Goal: Answer question/provide support

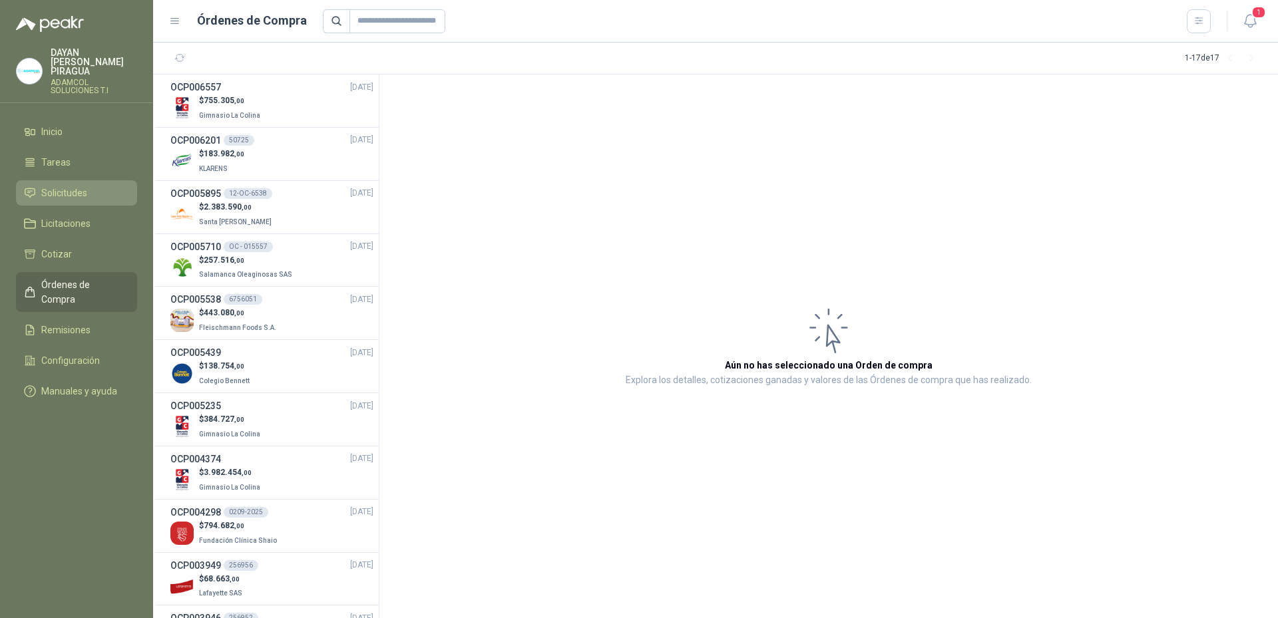
click at [49, 180] on link "Solicitudes" at bounding box center [76, 192] width 121 height 25
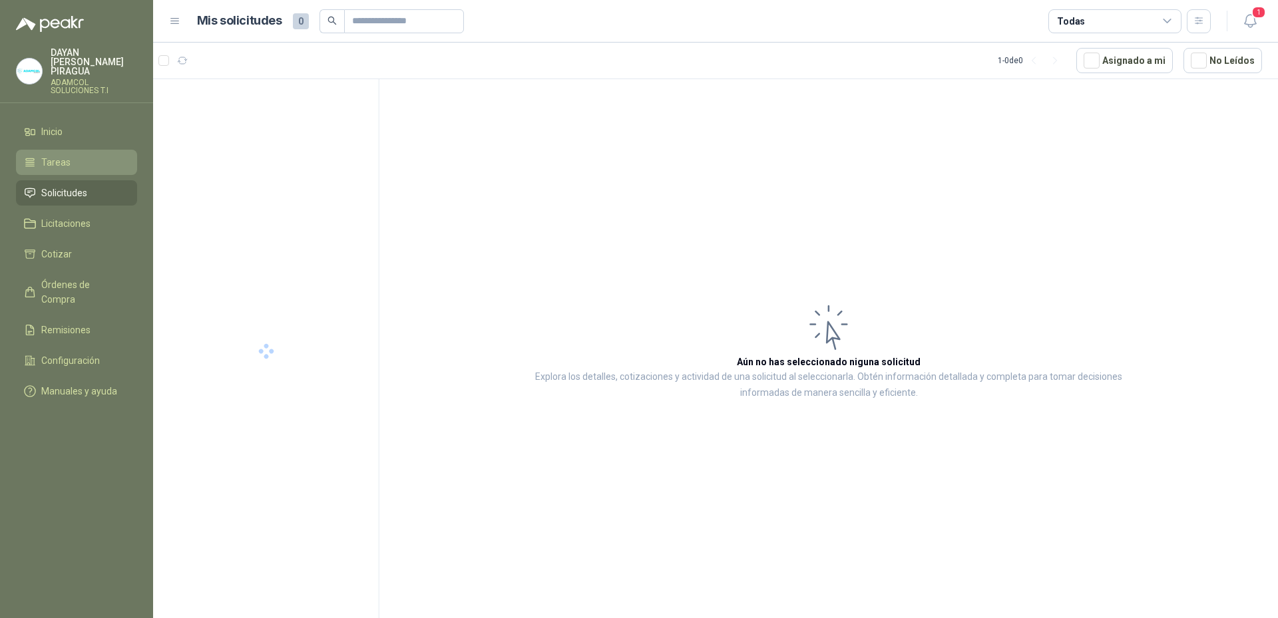
click at [63, 155] on span "Tareas" at bounding box center [55, 162] width 29 height 15
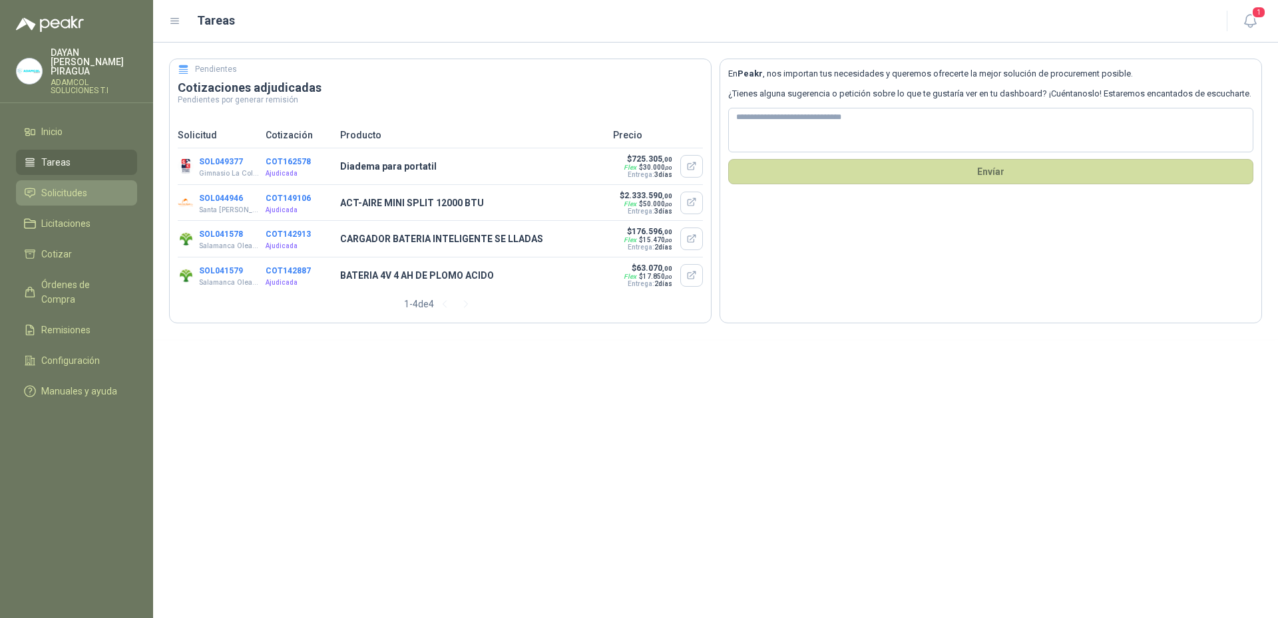
click at [71, 186] on span "Solicitudes" at bounding box center [64, 193] width 46 height 15
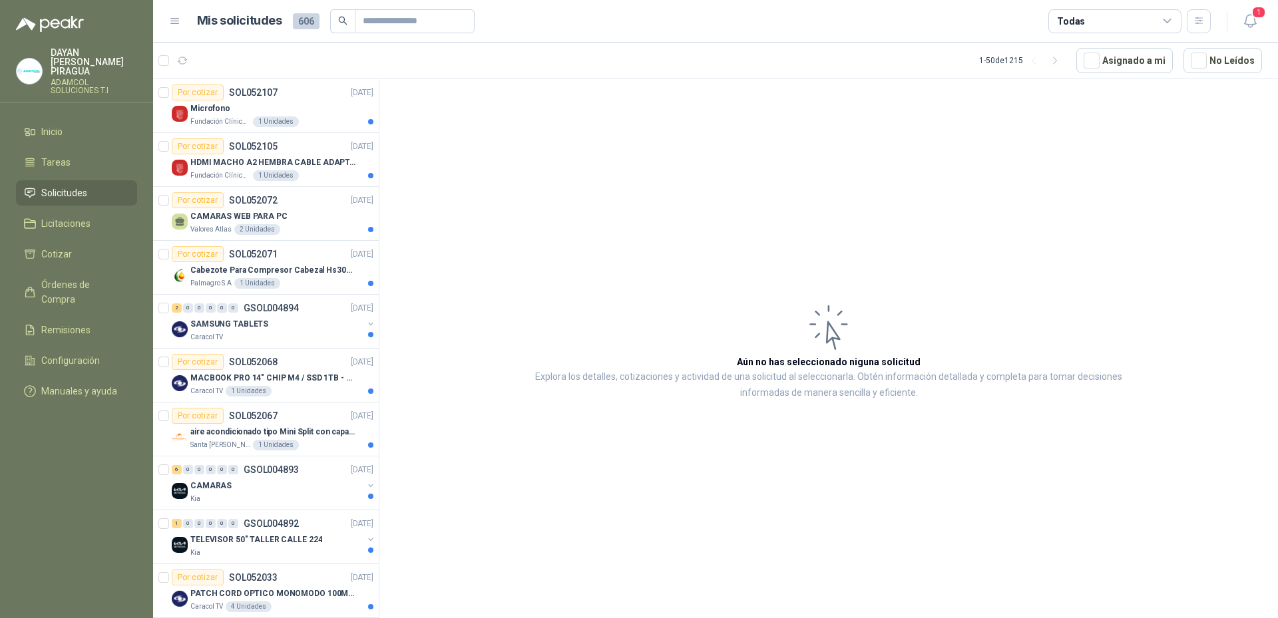
drag, startPoint x: 819, startPoint y: 506, endPoint x: 739, endPoint y: 444, distance: 101.1
click at [819, 506] on article "Aún no has seleccionado niguna solicitud Explora los detalles, cotizaciones y a…" at bounding box center [828, 351] width 899 height 544
click at [699, 549] on article "Aún no has seleccionado niguna solicitud Explora los detalles, cotizaciones y a…" at bounding box center [828, 351] width 899 height 544
drag, startPoint x: 649, startPoint y: 502, endPoint x: 632, endPoint y: 493, distance: 19.1
click at [650, 499] on article "Aún no has seleccionado niguna solicitud Explora los detalles, cotizaciones y a…" at bounding box center [828, 351] width 899 height 544
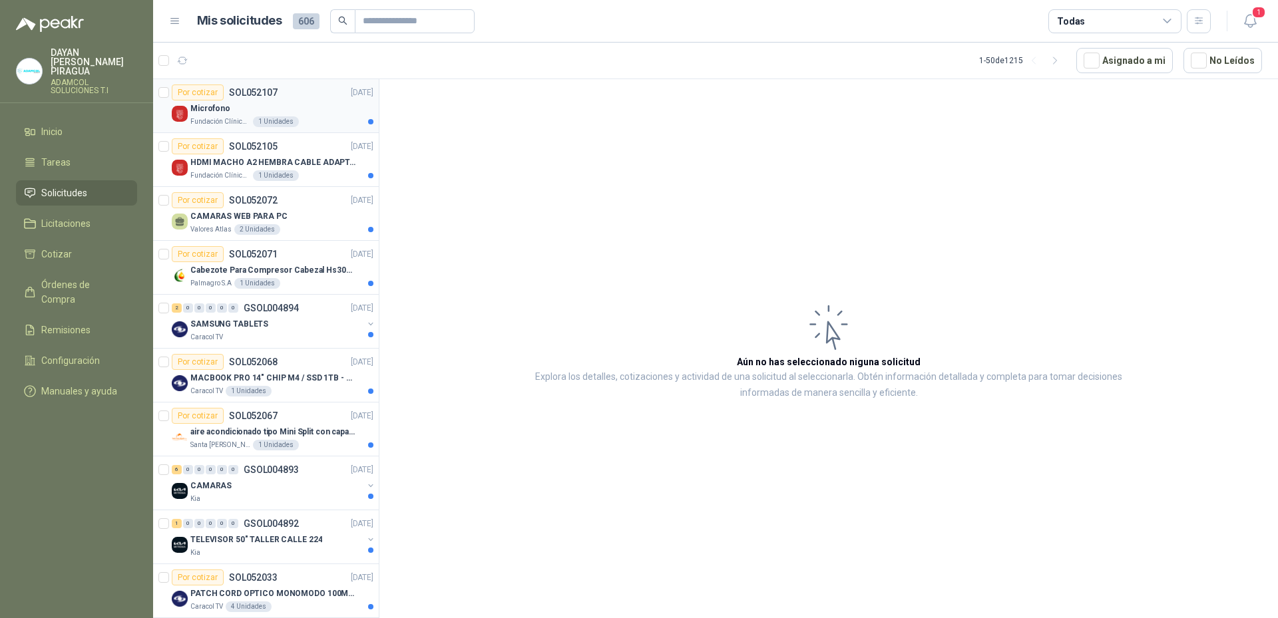
click at [214, 111] on p "Microfono" at bounding box center [210, 109] width 40 height 13
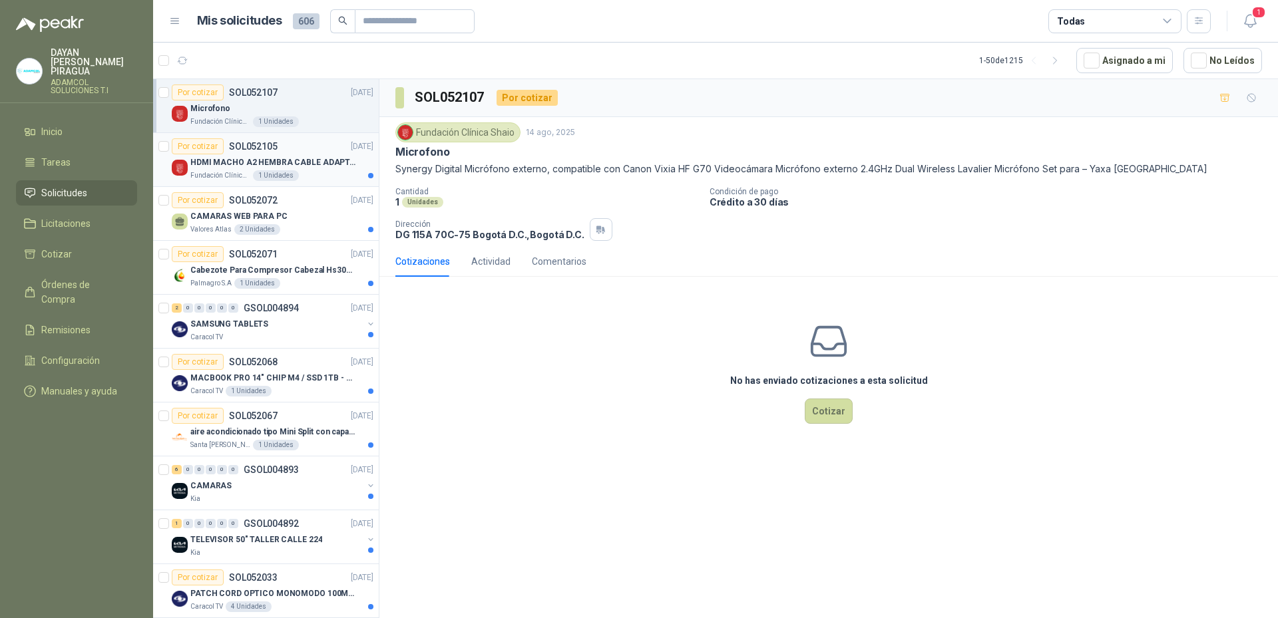
click at [244, 156] on p "HDMI MACHO A2 HEMBRA CABLE ADAPTADOR CONVERTIDOR FOR MONIT" at bounding box center [273, 162] width 166 height 13
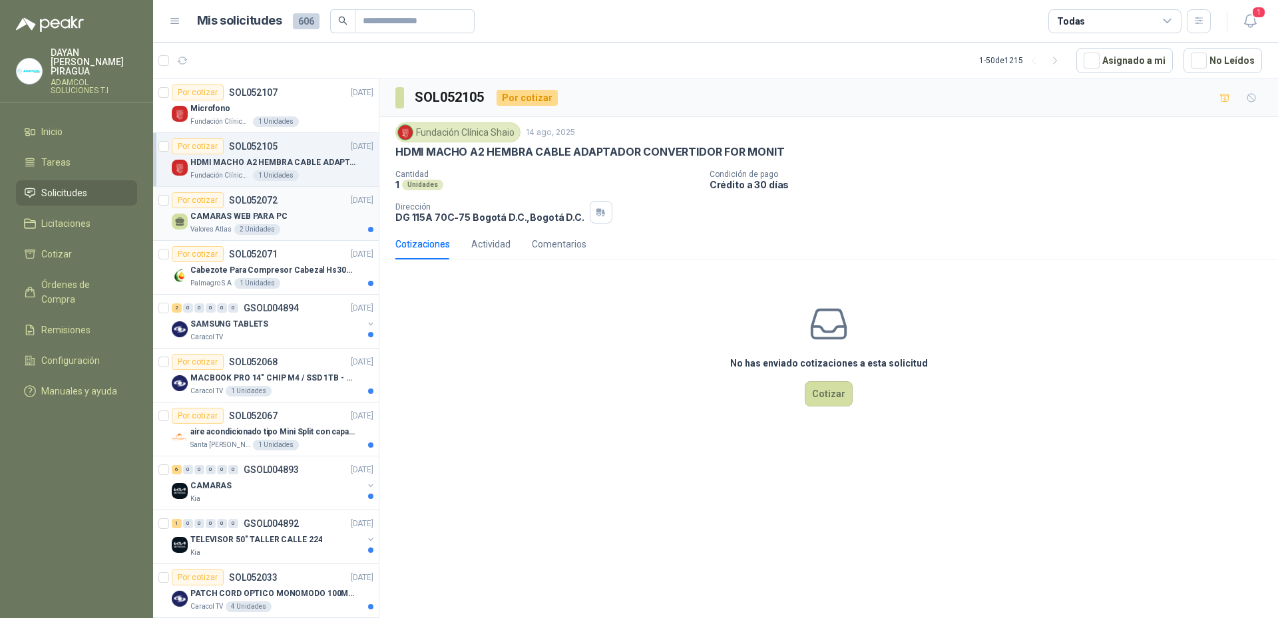
click at [238, 211] on p "CAMARAS WEB PARA PC" at bounding box center [238, 216] width 97 height 13
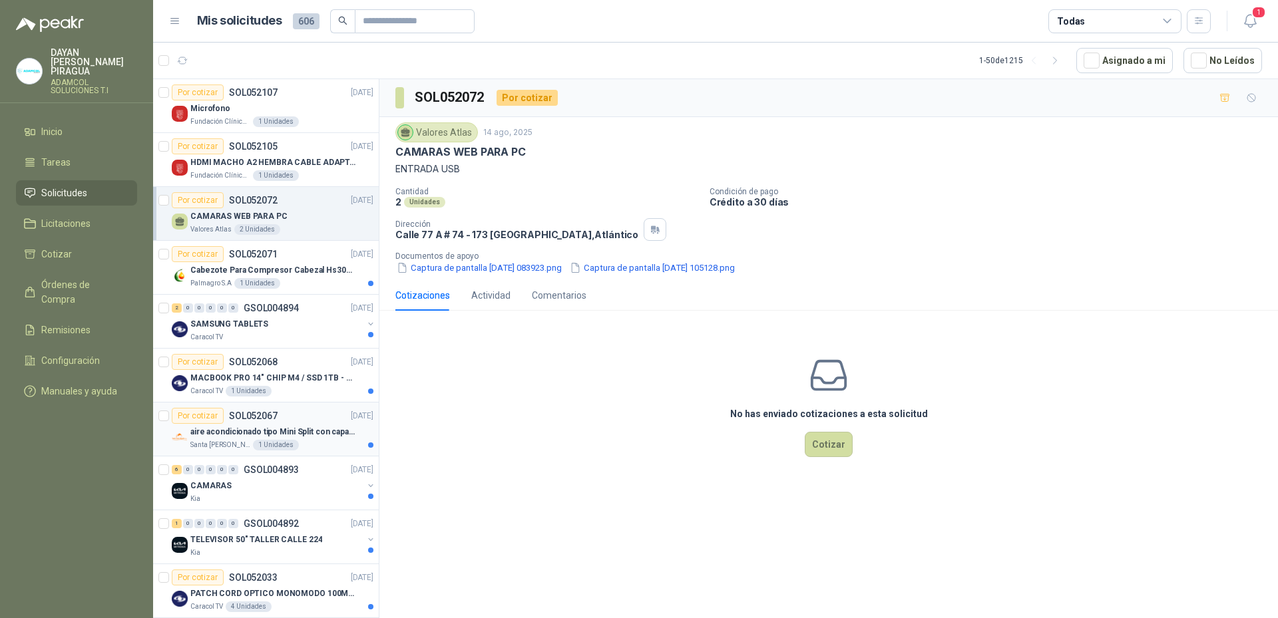
drag, startPoint x: 343, startPoint y: 361, endPoint x: 314, endPoint y: 417, distance: 64.0
click at [691, 427] on div "No has enviado cotizaciones a esta solicitud Cotizar" at bounding box center [828, 407] width 899 height 170
